Goal: Task Accomplishment & Management: Complete application form

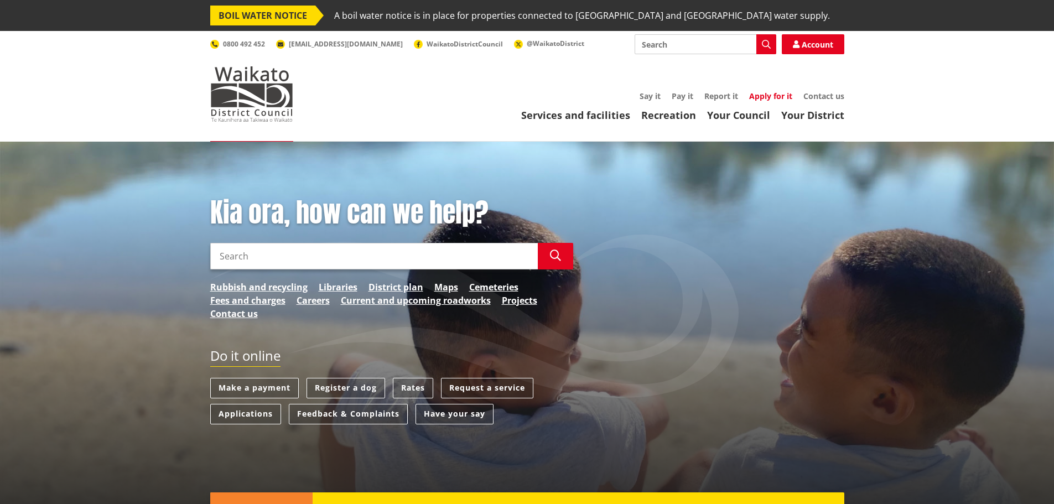
click at [767, 96] on link "Apply for it" at bounding box center [770, 96] width 43 height 11
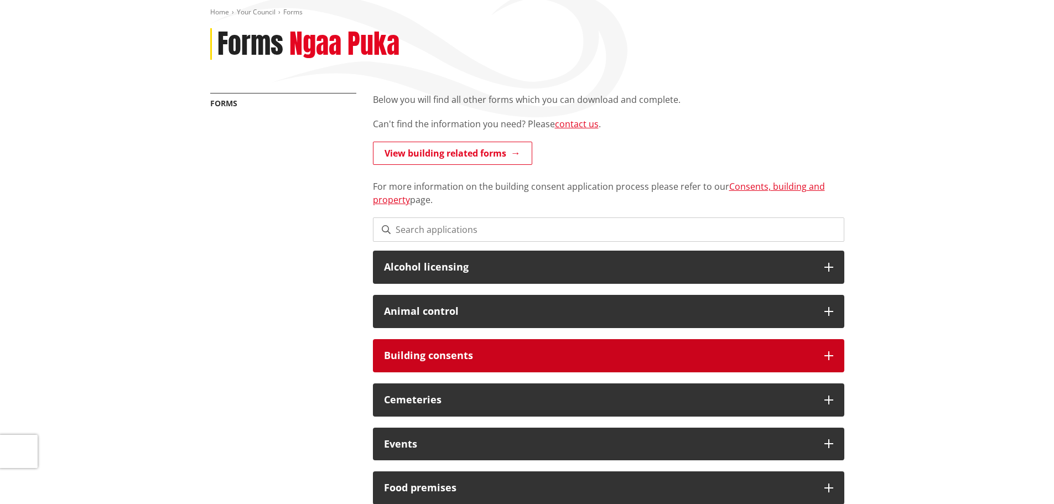
scroll to position [166, 0]
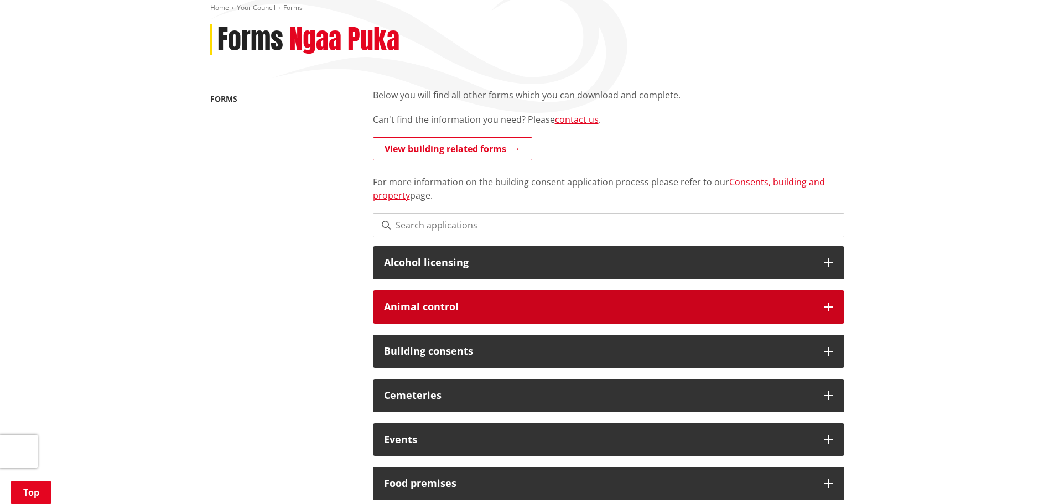
click at [830, 305] on icon at bounding box center [828, 307] width 9 height 9
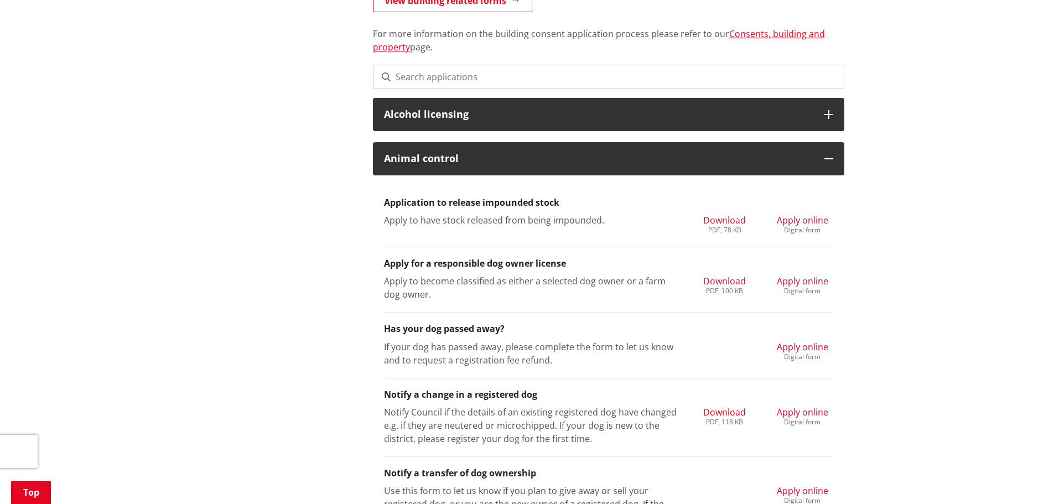
scroll to position [332, 0]
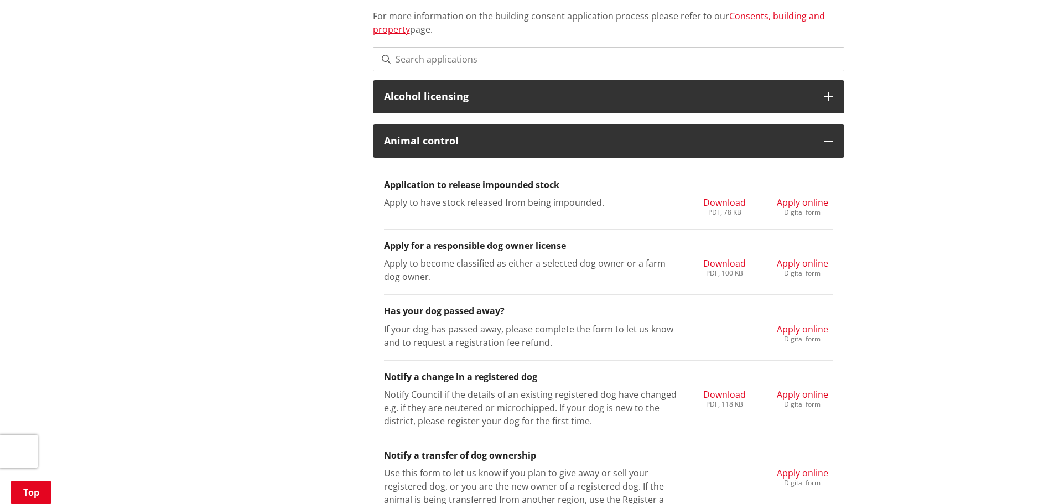
click at [801, 262] on span "Apply online" at bounding box center [802, 263] width 51 height 12
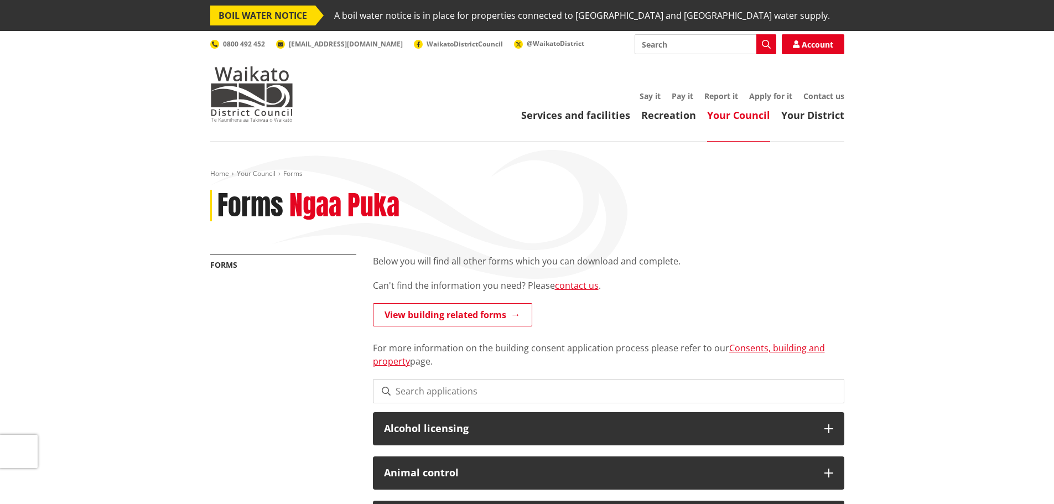
scroll to position [317, 0]
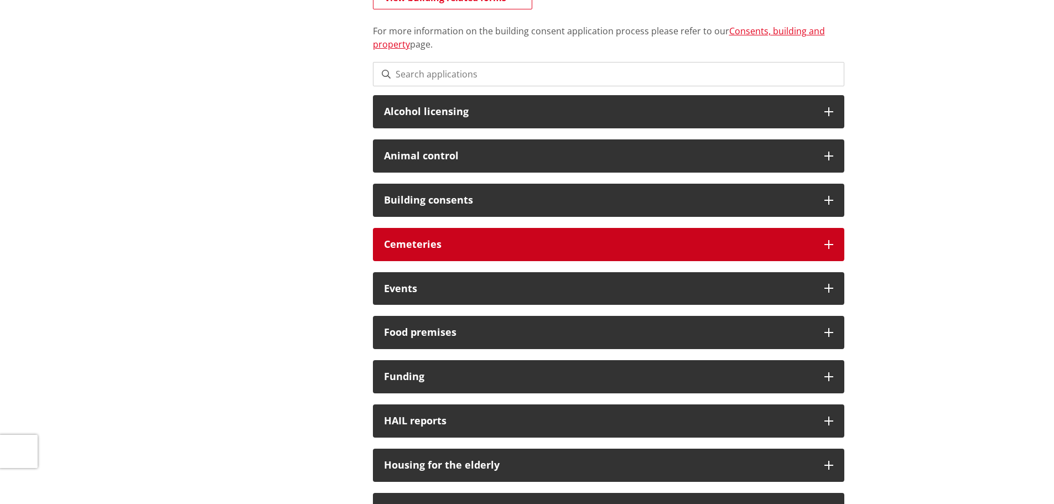
click at [827, 241] on icon at bounding box center [828, 244] width 9 height 9
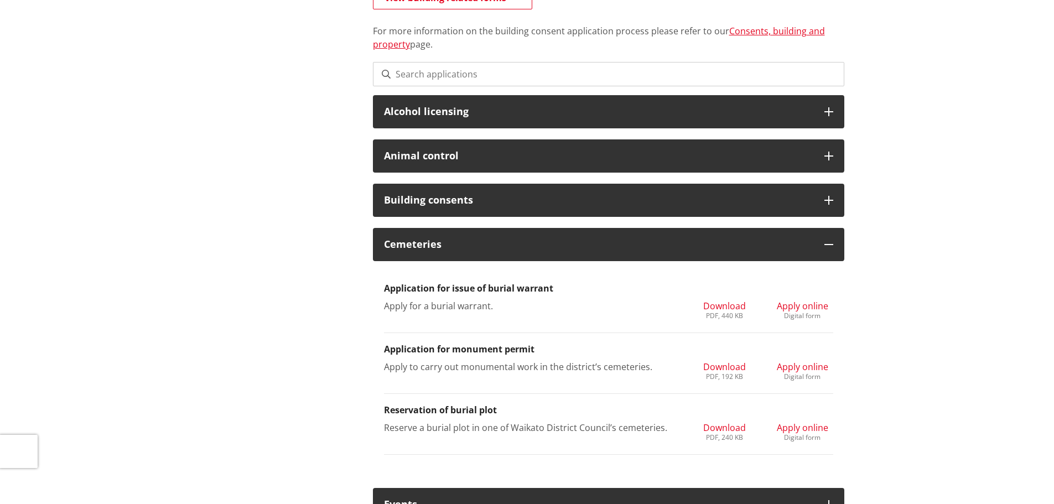
click at [813, 439] on div "Digital form" at bounding box center [802, 437] width 51 height 7
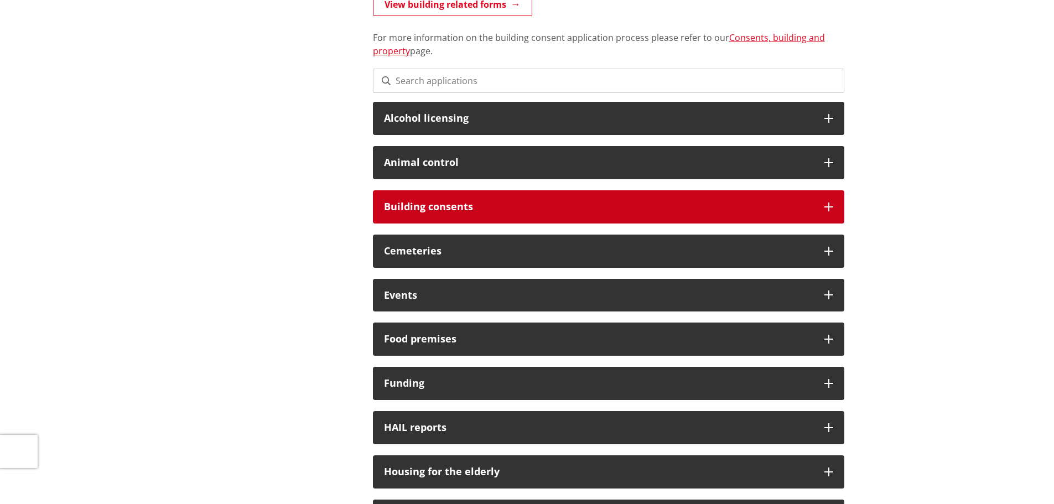
scroll to position [310, 0]
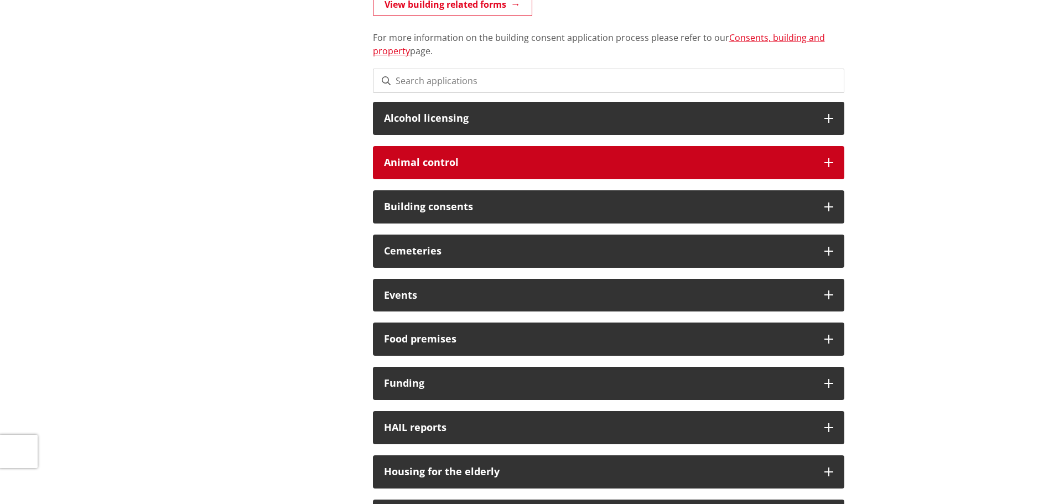
click at [829, 158] on icon at bounding box center [828, 162] width 9 height 9
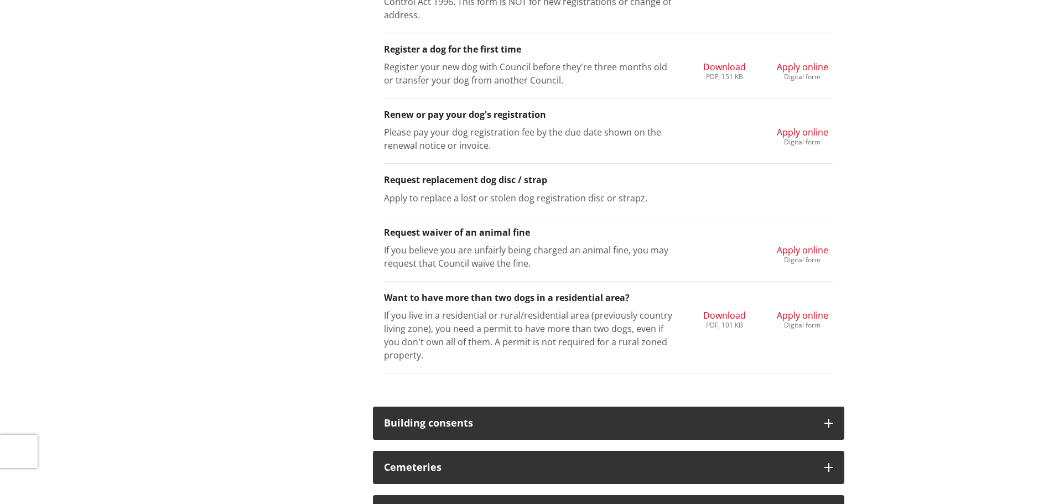
scroll to position [1192, 0]
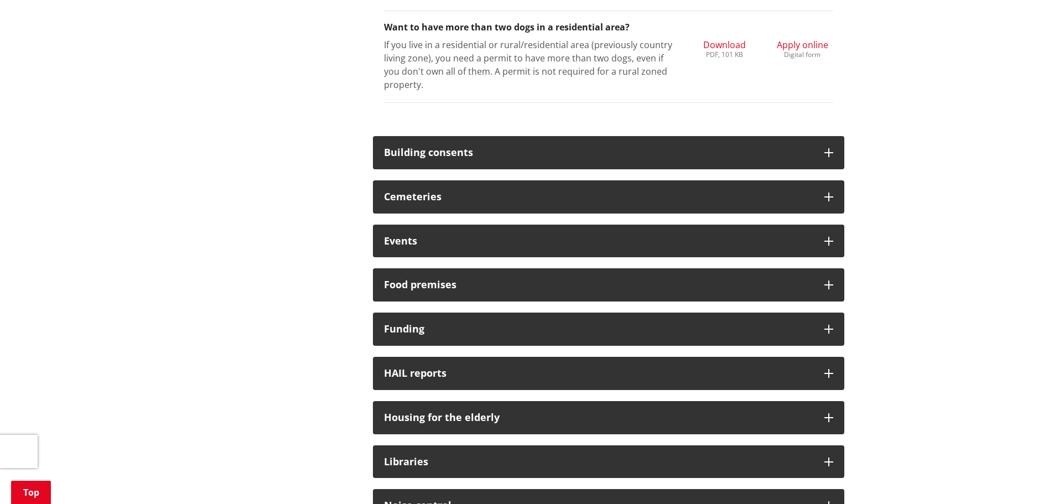
drag, startPoint x: 541, startPoint y: 298, endPoint x: 308, endPoint y: 199, distance: 252.4
click at [309, 199] on div "More from this section Forms Below you will find all other forms which you can …" at bounding box center [527, 34] width 651 height 1945
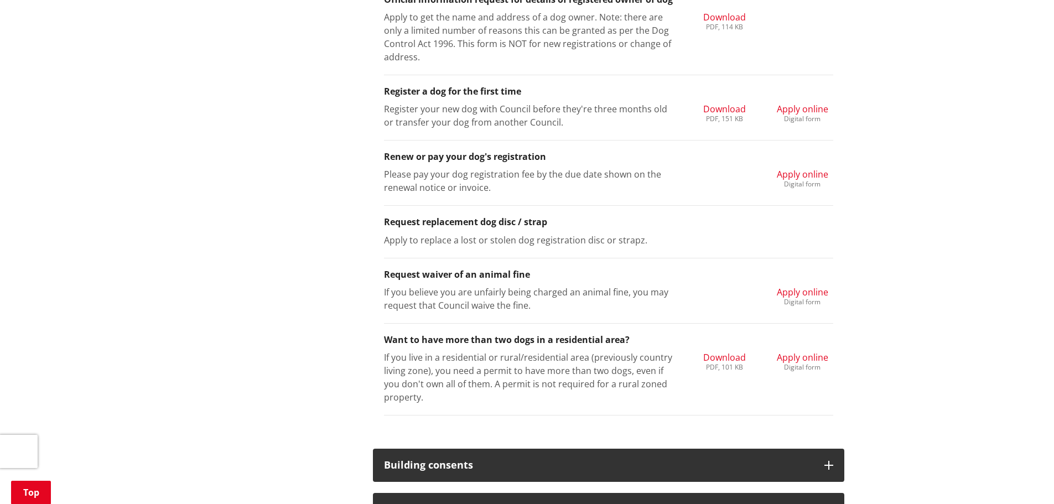
scroll to position [860, 0]
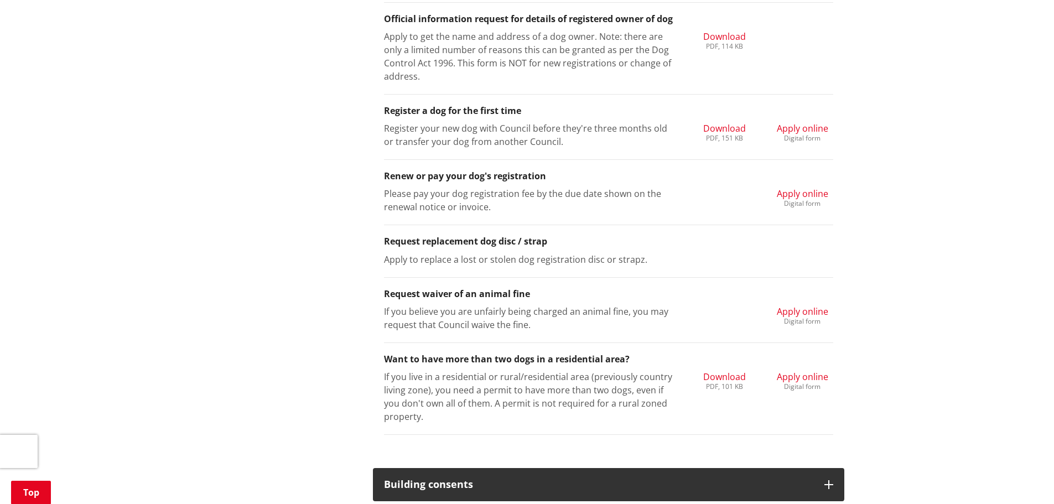
click at [521, 377] on p "If you live in a residential or rural/residential area (previously country livi…" at bounding box center [531, 396] width 294 height 53
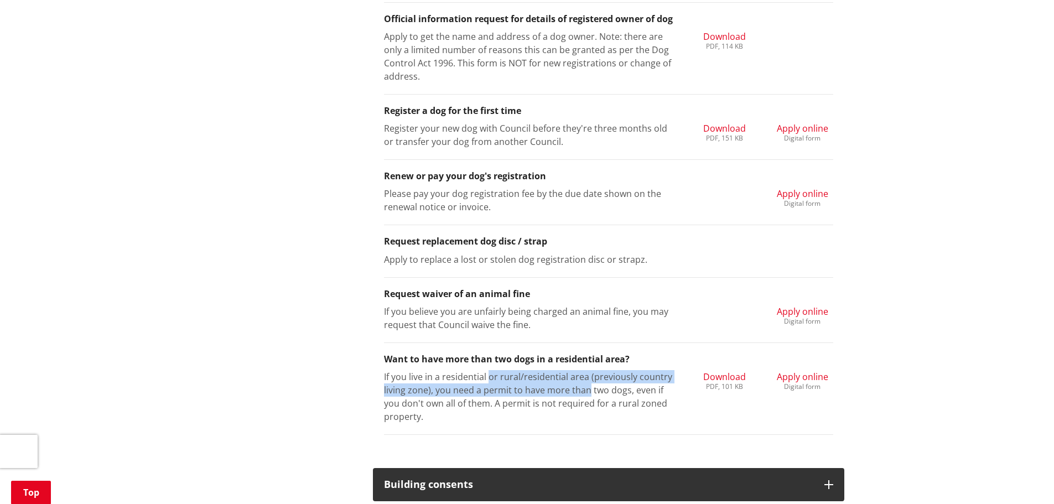
drag, startPoint x: 512, startPoint y: 378, endPoint x: 586, endPoint y: 386, distance: 74.5
click at [586, 386] on p "If you live in a residential or rural/residential area (previously country livi…" at bounding box center [531, 396] width 294 height 53
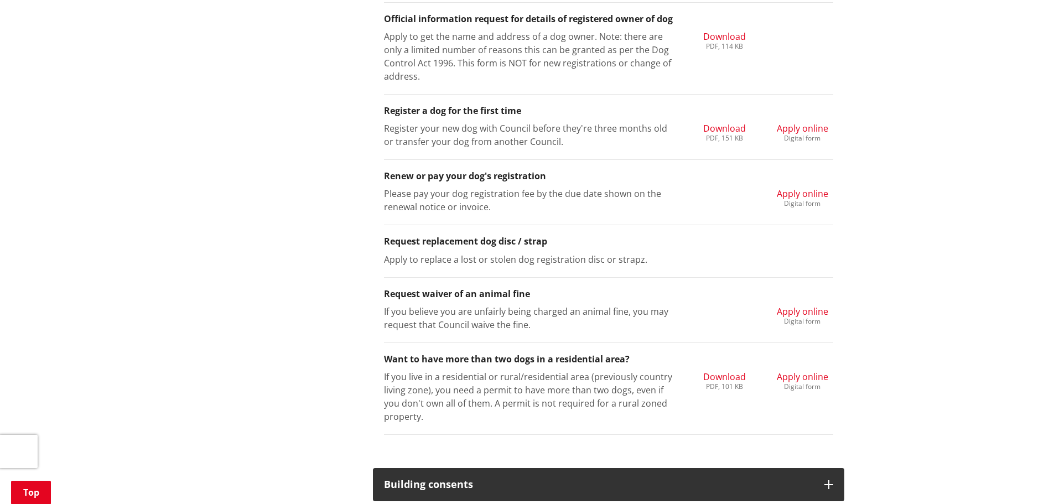
click at [623, 387] on p "If you live in a residential or rural/residential area (previously country livi…" at bounding box center [531, 396] width 294 height 53
click at [619, 394] on p "If you live in a residential or rural/residential area (previously country livi…" at bounding box center [531, 396] width 294 height 53
click at [588, 380] on p "If you live in a residential or rural/residential area (previously country livi…" at bounding box center [531, 396] width 294 height 53
click at [606, 364] on h3 "Want to have more than two dogs in a residential area?" at bounding box center [608, 359] width 449 height 11
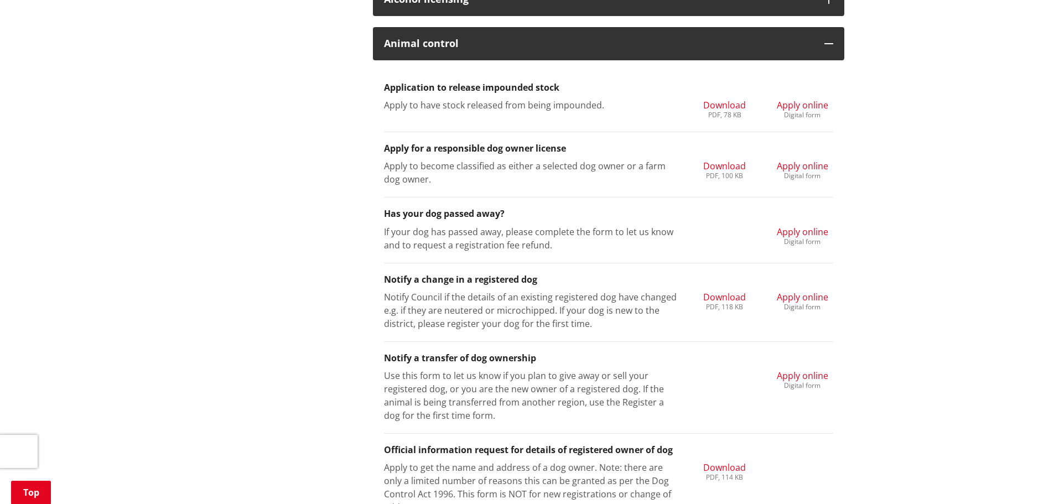
scroll to position [418, 0]
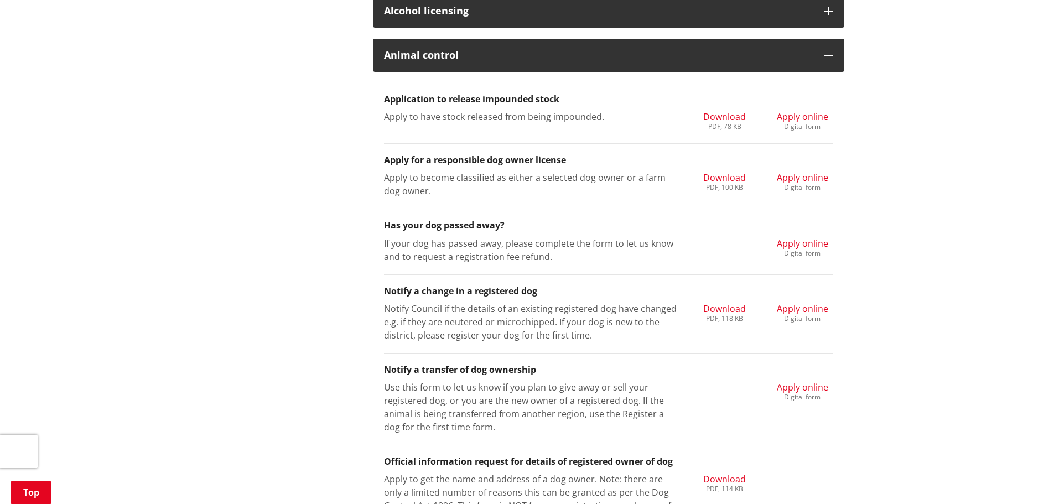
click at [481, 167] on li "Apply for a responsible dog owner license Apply to become classified as either …" at bounding box center [608, 176] width 449 height 65
click at [825, 186] on div "Digital form" at bounding box center [802, 187] width 51 height 7
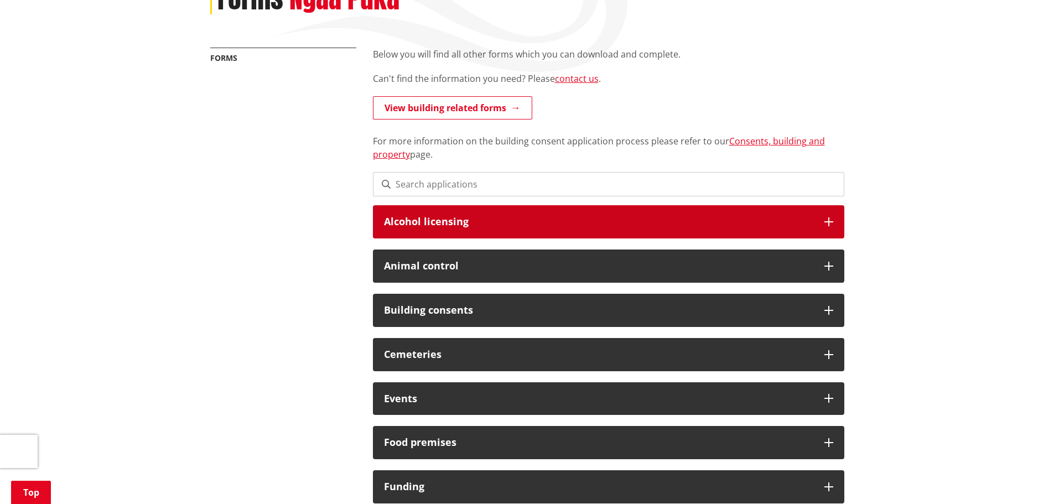
scroll to position [196, 0]
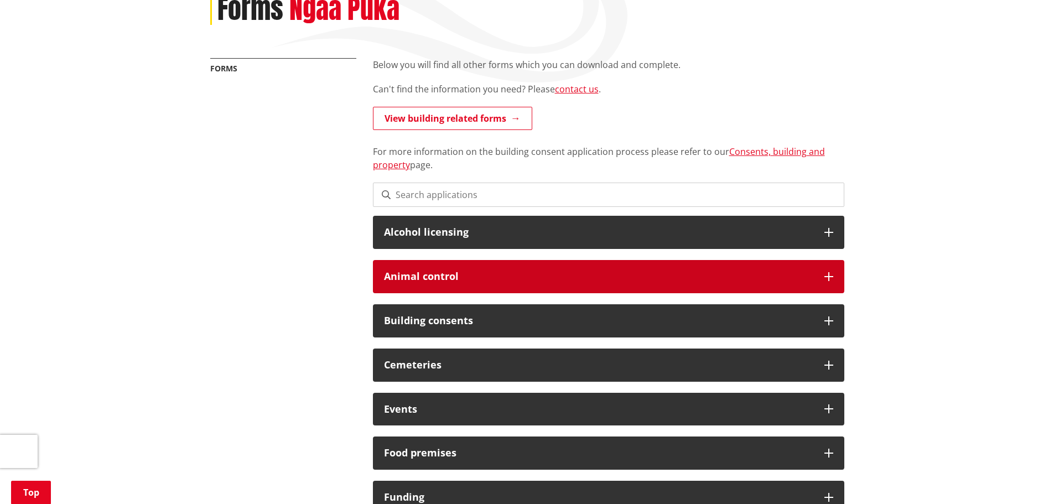
click at [830, 280] on icon at bounding box center [828, 276] width 9 height 9
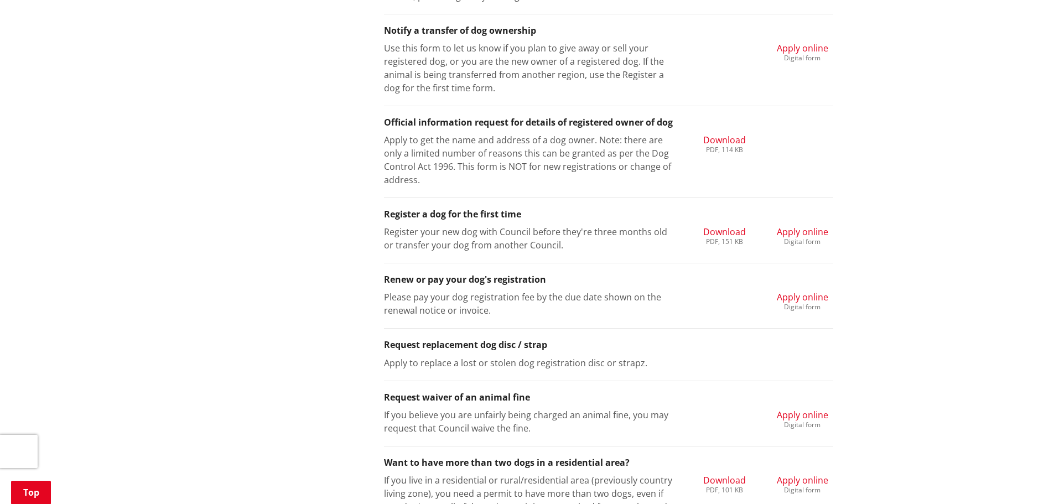
scroll to position [860, 0]
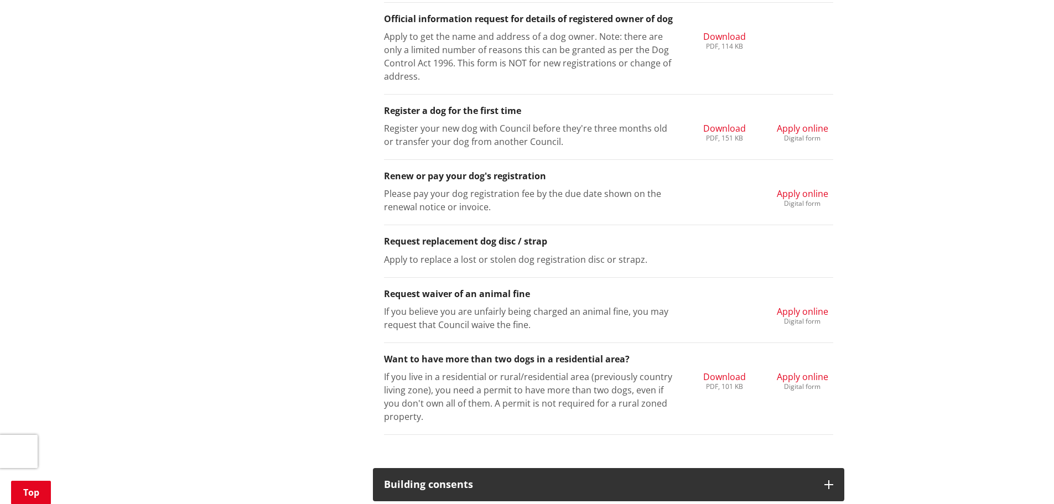
click at [804, 379] on span "Apply online" at bounding box center [802, 377] width 51 height 12
